Goal: Transaction & Acquisition: Purchase product/service

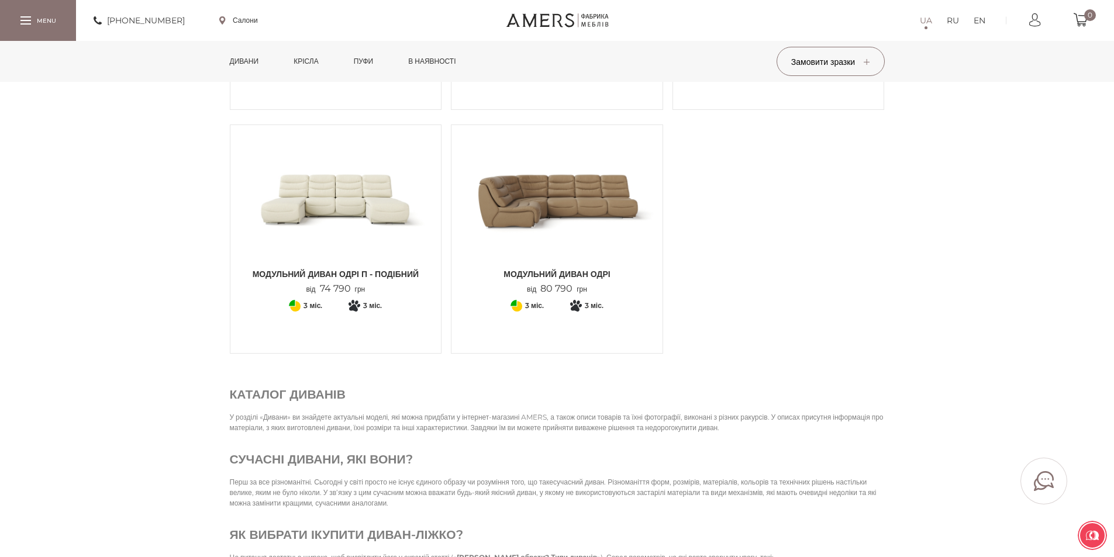
scroll to position [4152, 0]
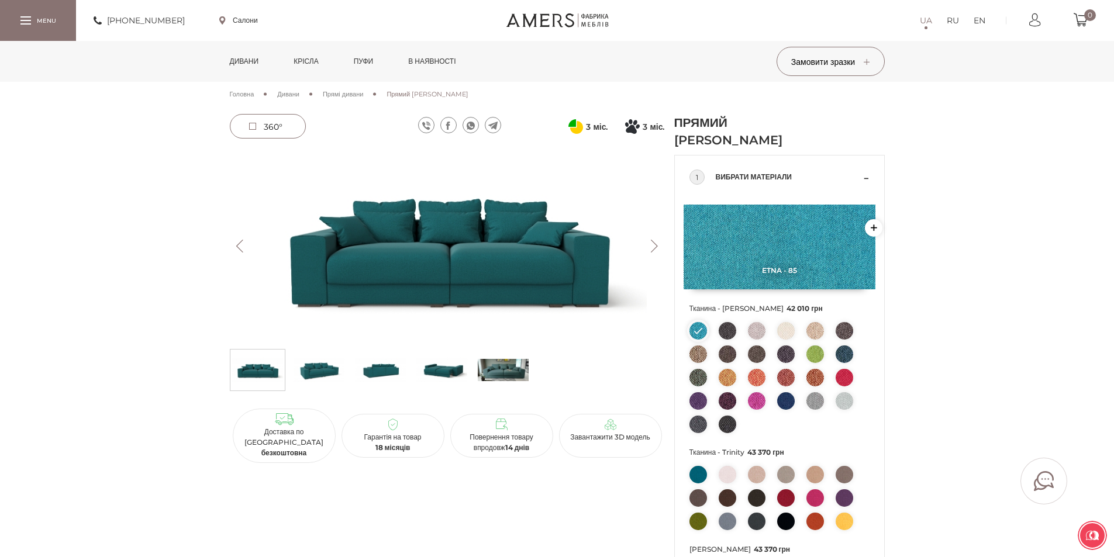
click at [646, 244] on button "Next" at bounding box center [654, 246] width 20 height 13
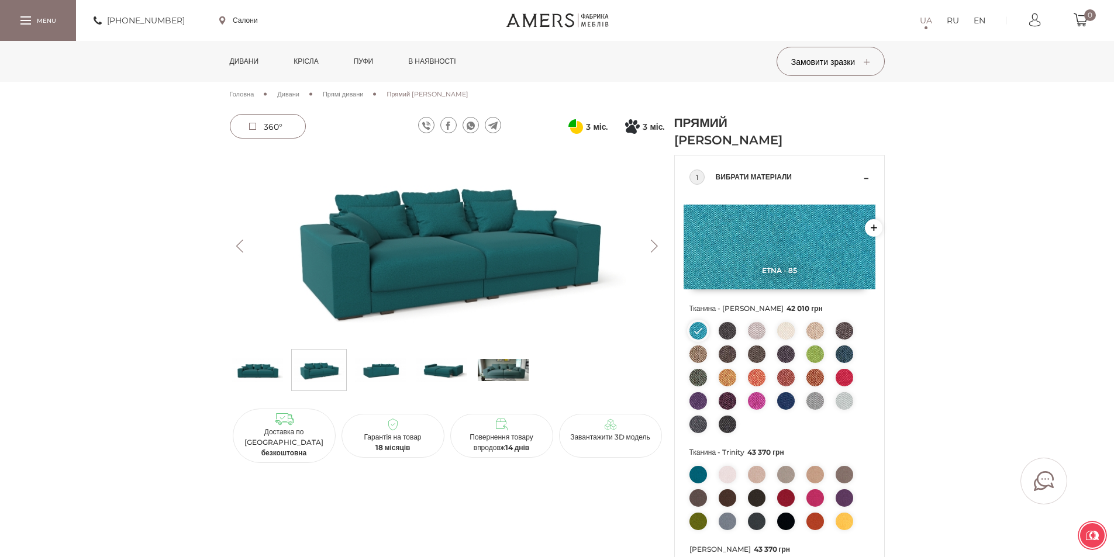
click at [647, 244] on button "Next" at bounding box center [654, 246] width 20 height 13
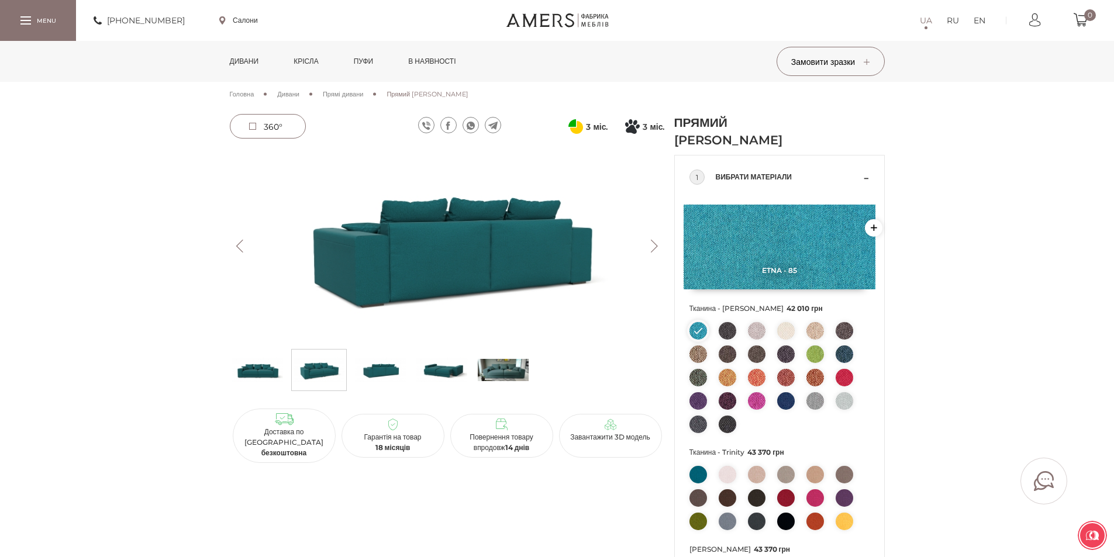
click at [647, 244] on button "Next" at bounding box center [654, 246] width 20 height 13
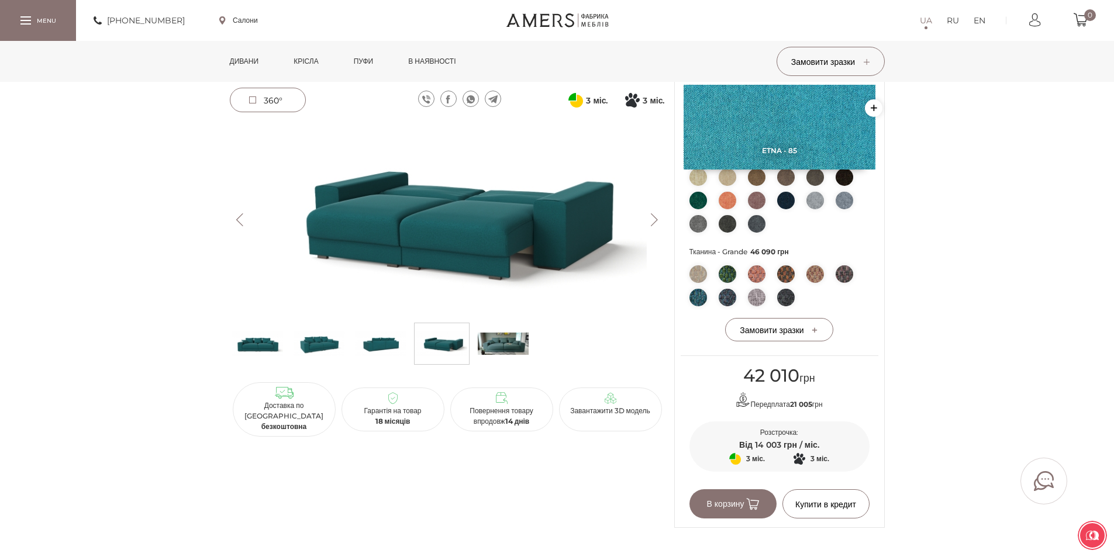
scroll to position [468, 0]
click at [645, 222] on button "Next" at bounding box center [654, 219] width 20 height 13
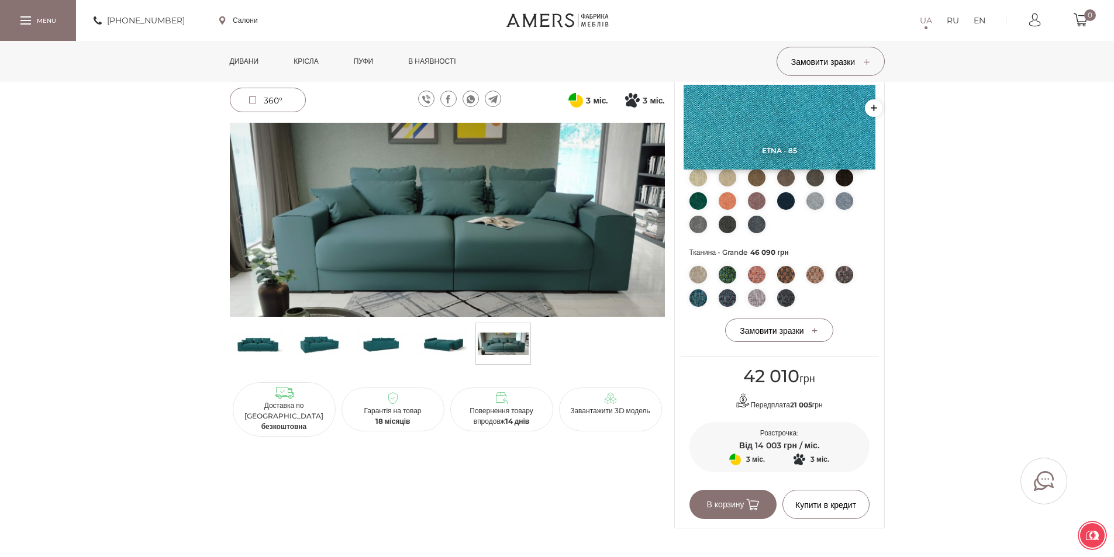
click at [645, 222] on button "Next" at bounding box center [654, 219] width 20 height 13
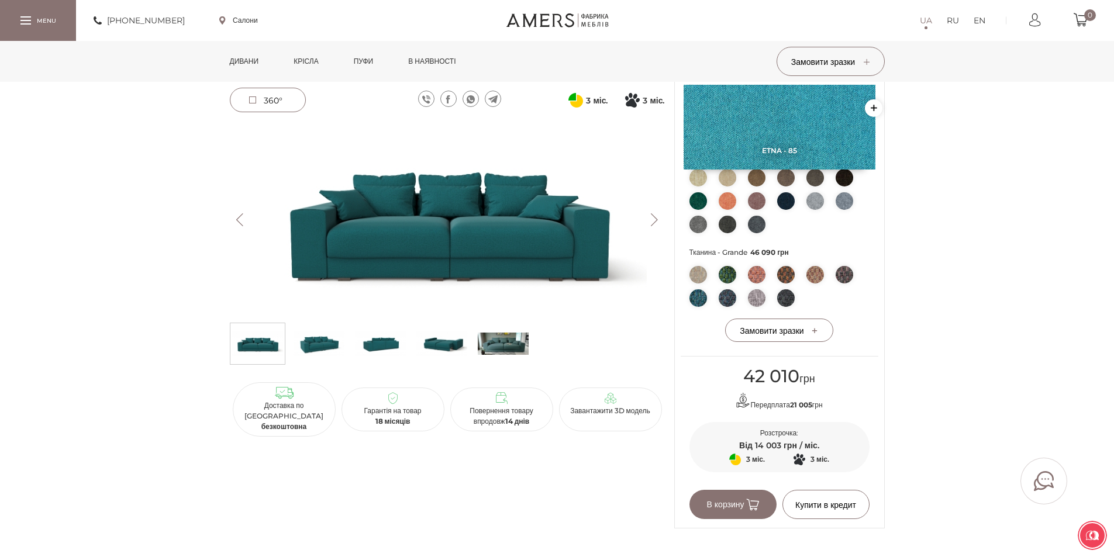
click at [645, 222] on button "Next" at bounding box center [654, 219] width 20 height 13
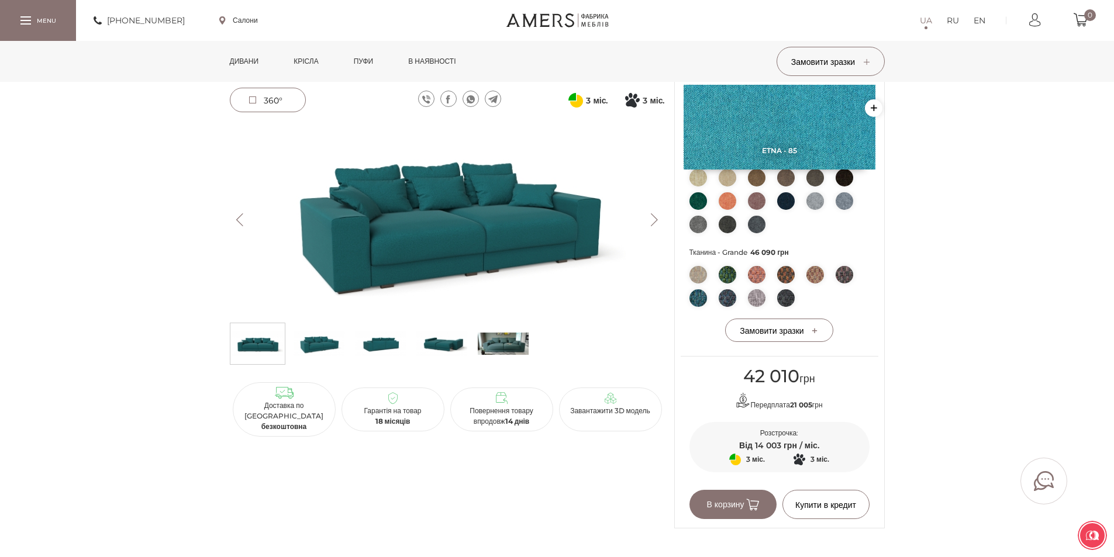
click at [645, 222] on button "Next" at bounding box center [654, 219] width 20 height 13
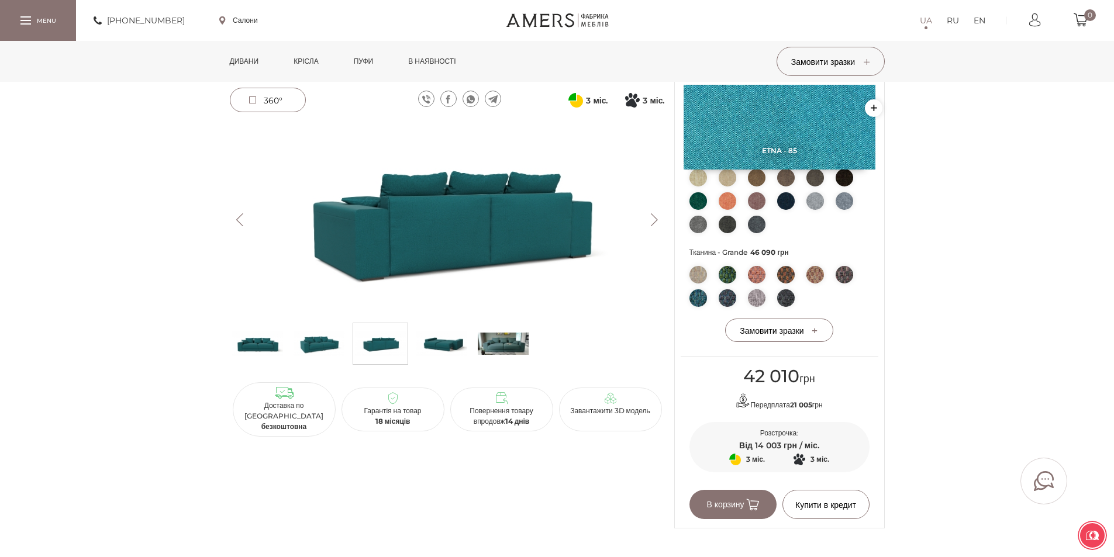
click at [645, 222] on button "Next" at bounding box center [654, 219] width 20 height 13
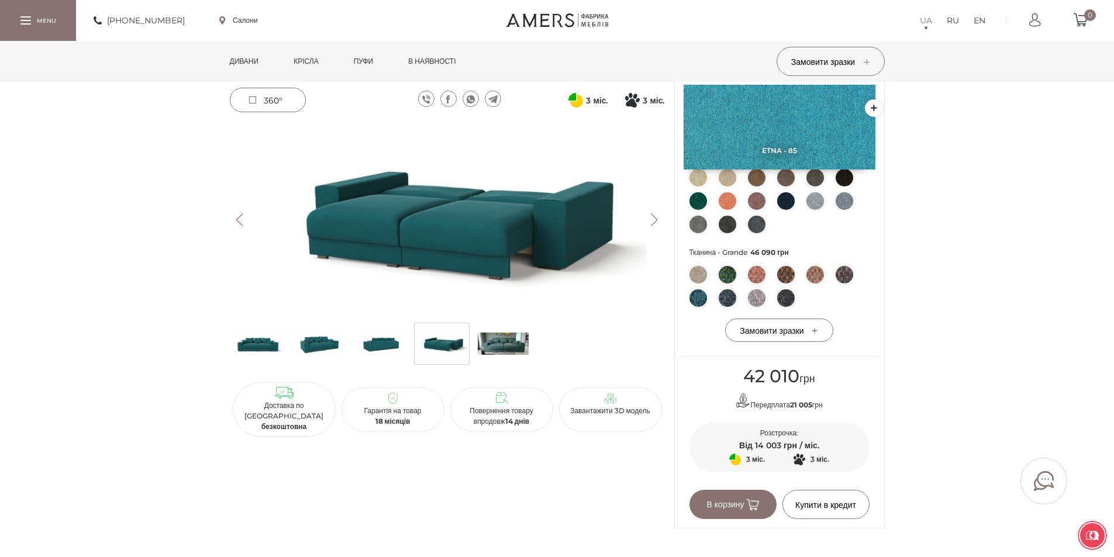
click at [645, 222] on button "Next" at bounding box center [654, 219] width 20 height 13
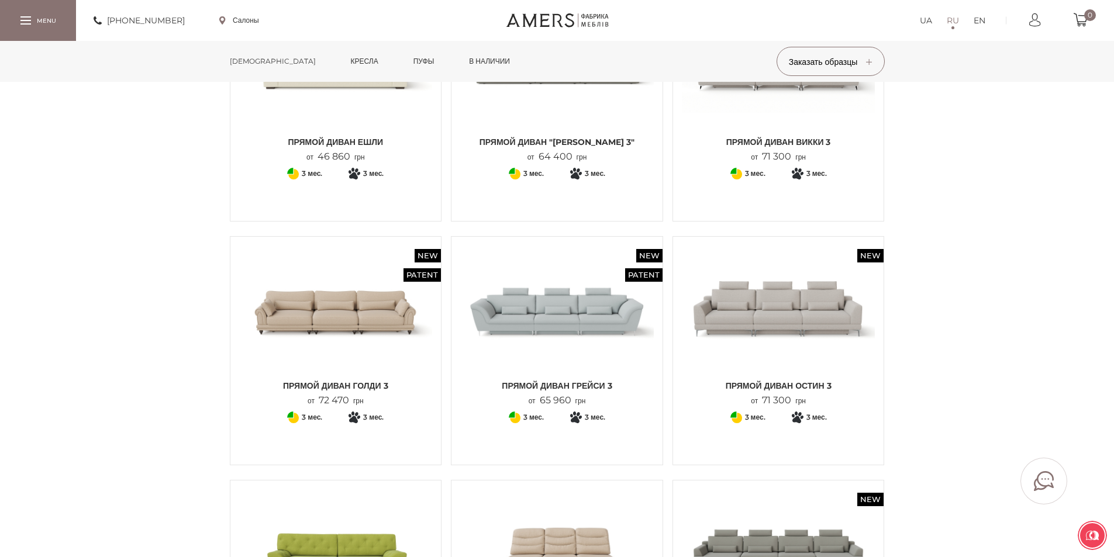
scroll to position [2866, 0]
